Goal: Check status: Check status

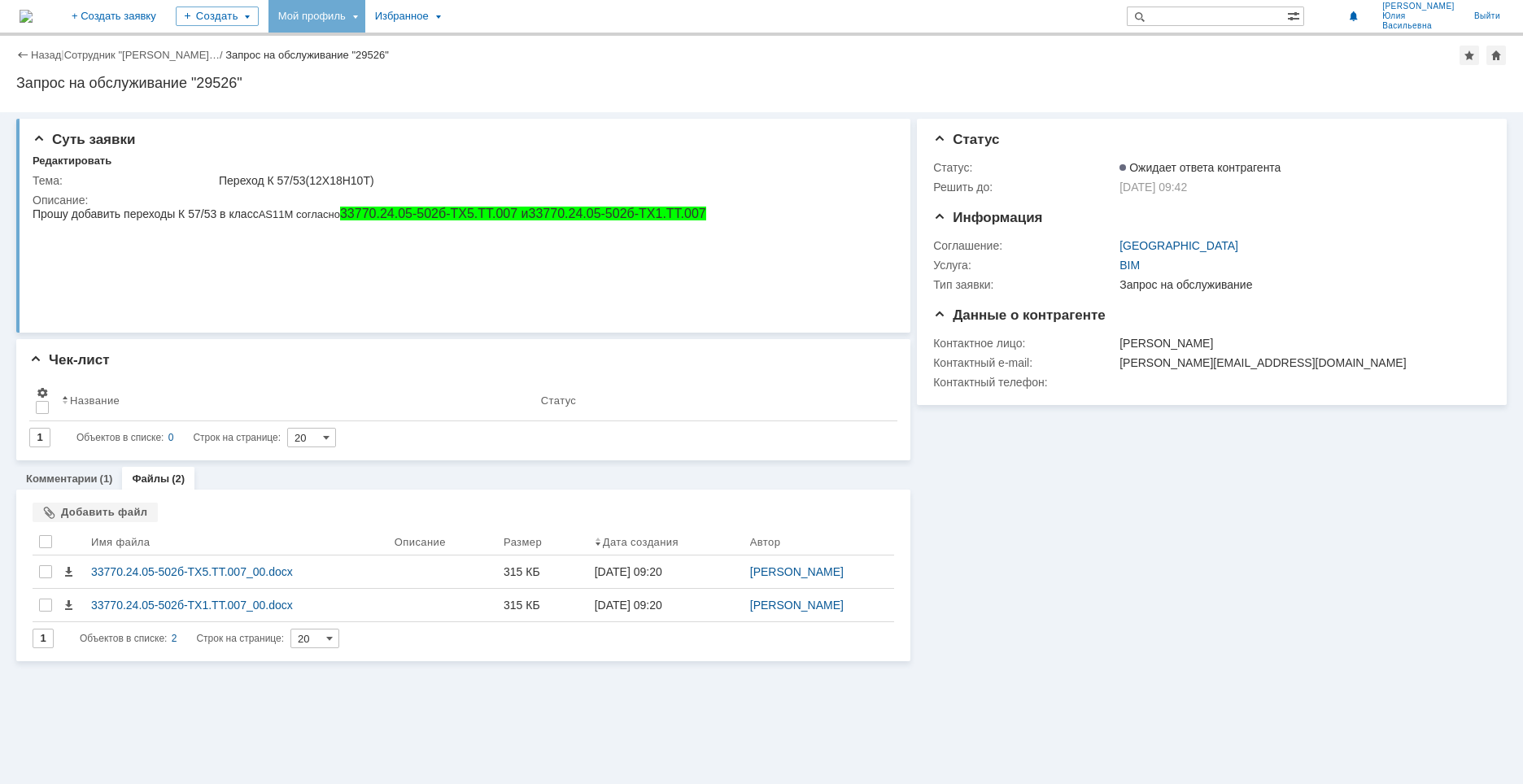
click at [366, 13] on div "Мой профиль" at bounding box center [316, 16] width 97 height 33
click at [396, 78] on div "Заявки" at bounding box center [334, 75] width 124 height 20
click at [366, 19] on div "Мой профиль" at bounding box center [316, 16] width 97 height 33
click at [518, 70] on link "Мои заявки" at bounding box center [463, 75] width 124 height 20
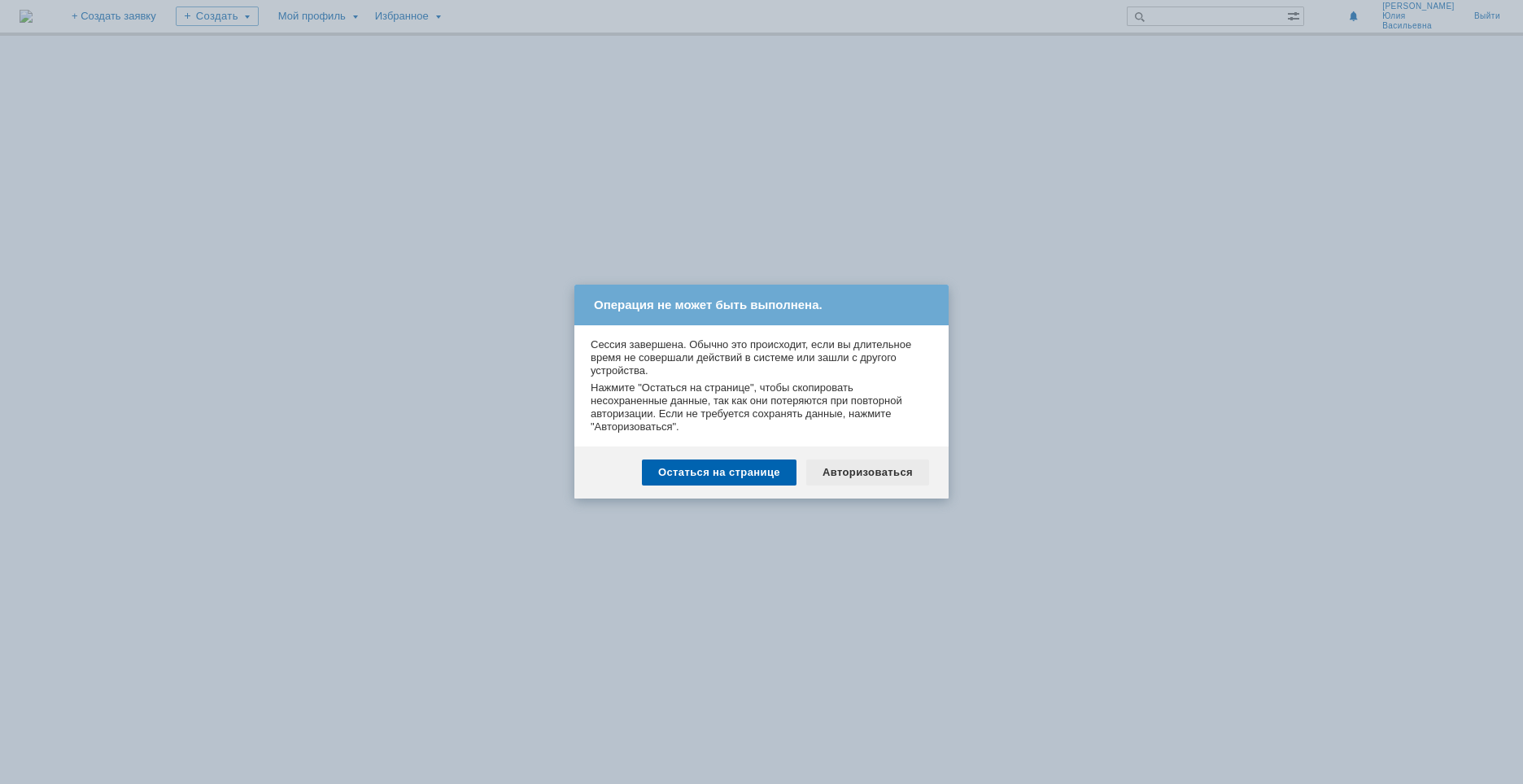
click at [859, 476] on div "Авторизоваться" at bounding box center [867, 472] width 123 height 26
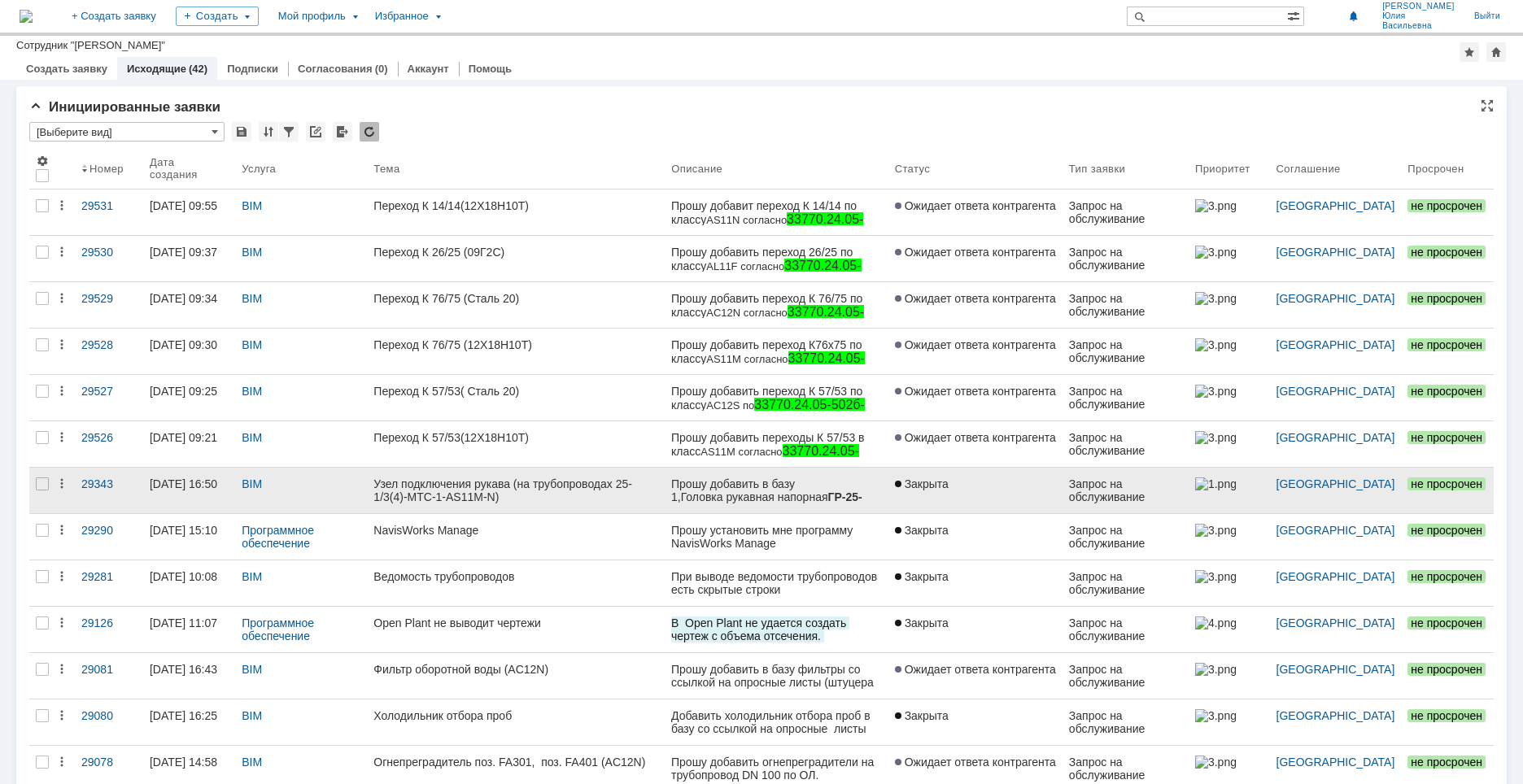
scroll to position [162, 0]
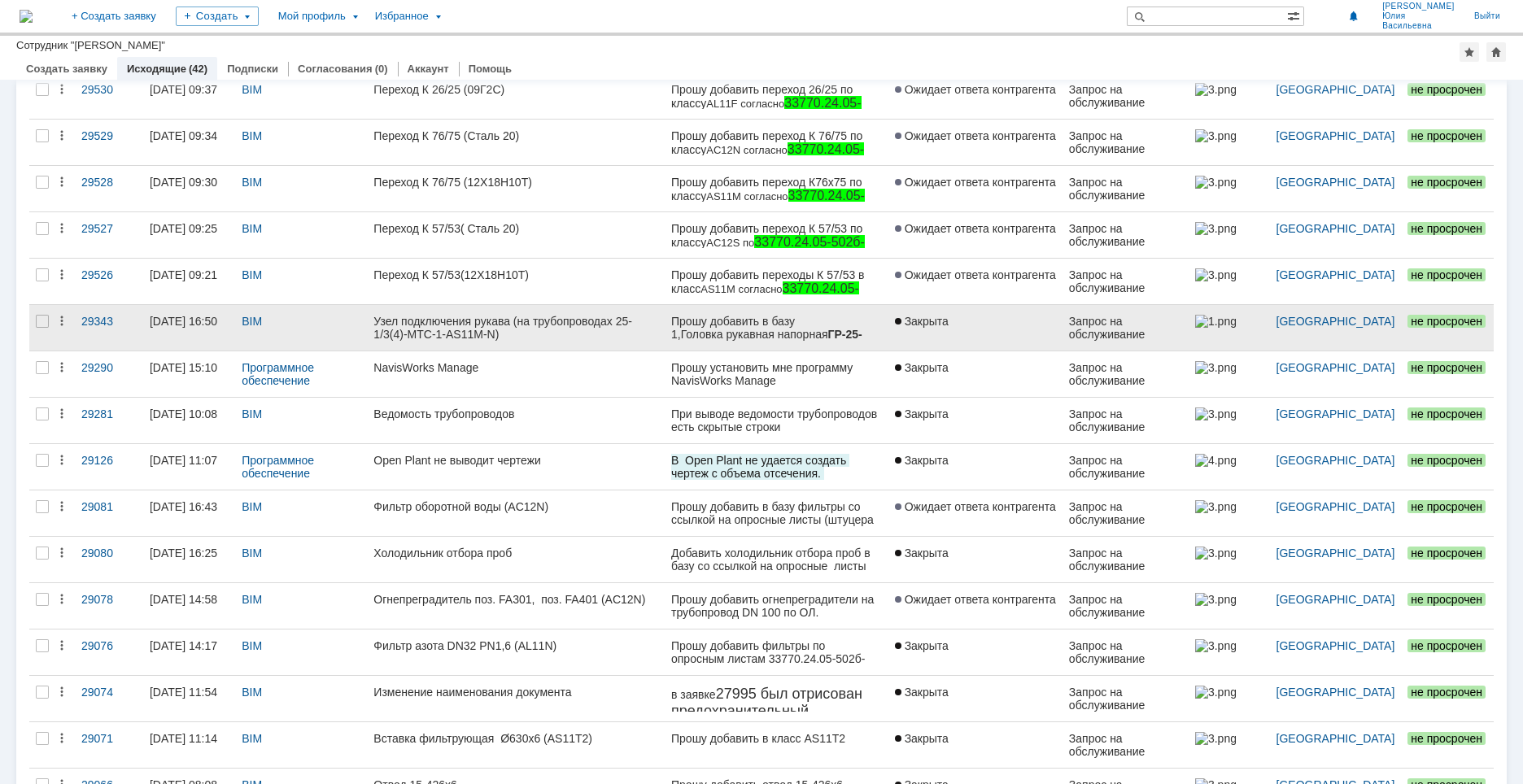
click at [619, 320] on div "Узел подключения рукава (на трубопроводах 25-1/3(4)-МТС-1-AS11M-N)" at bounding box center [516, 328] width 285 height 26
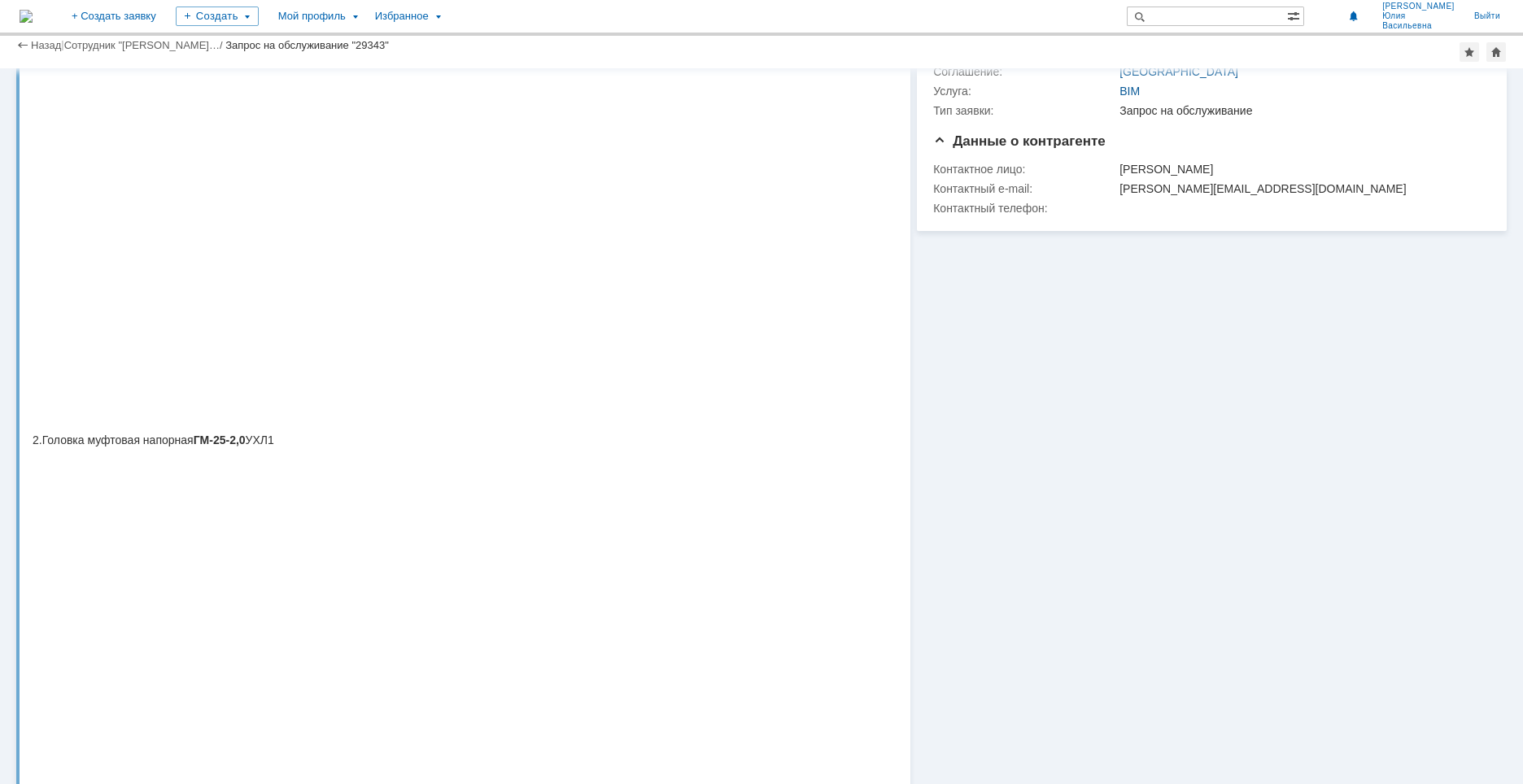
scroll to position [244, 0]
